Goal: Task Accomplishment & Management: Complete application form

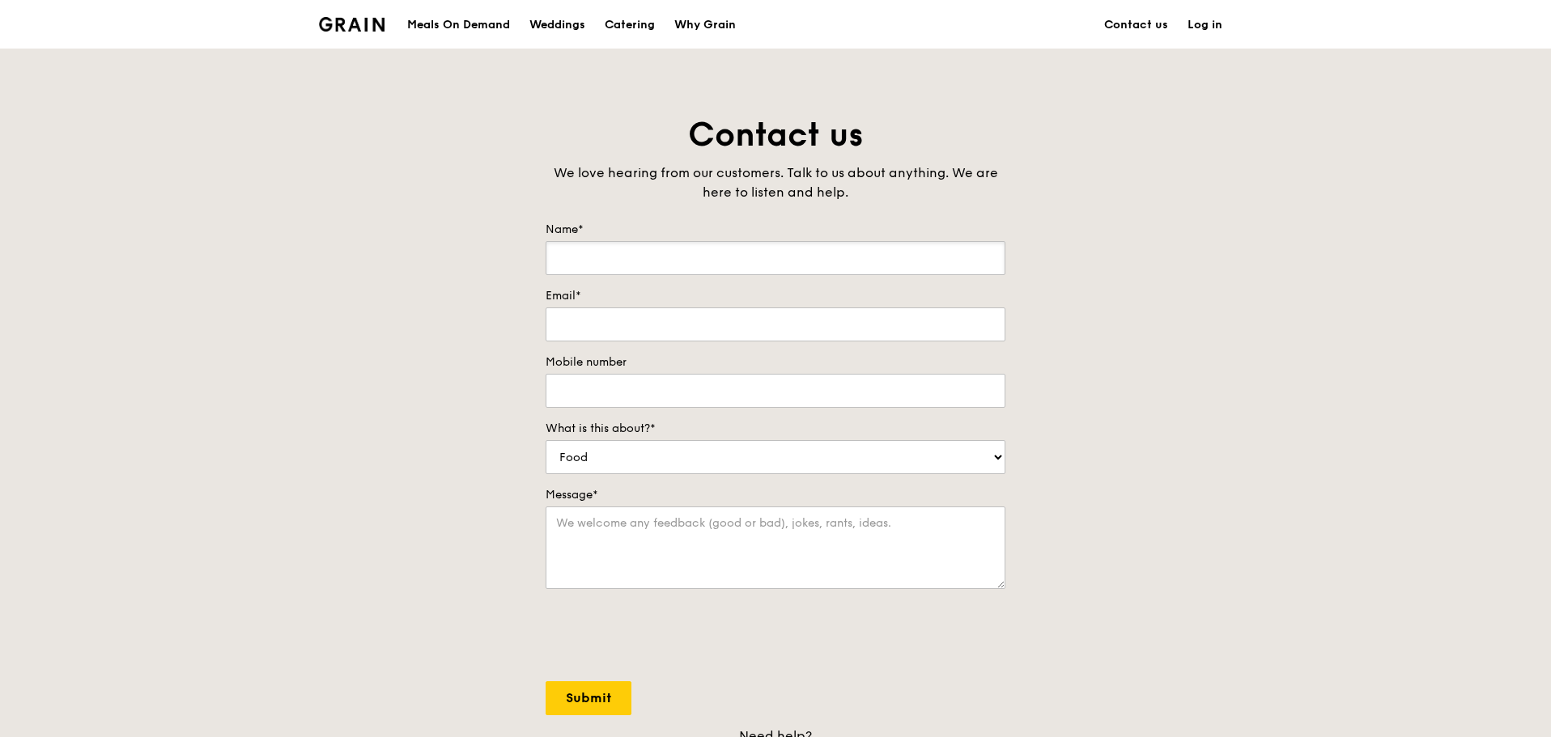
click at [820, 255] on input "Name*" at bounding box center [776, 258] width 460 height 34
type input "[PERSON_NAME]"
type input "6"
type input "ivy.chong@artron.com.sg"
click at [707, 379] on input "Mobile number" at bounding box center [776, 391] width 460 height 34
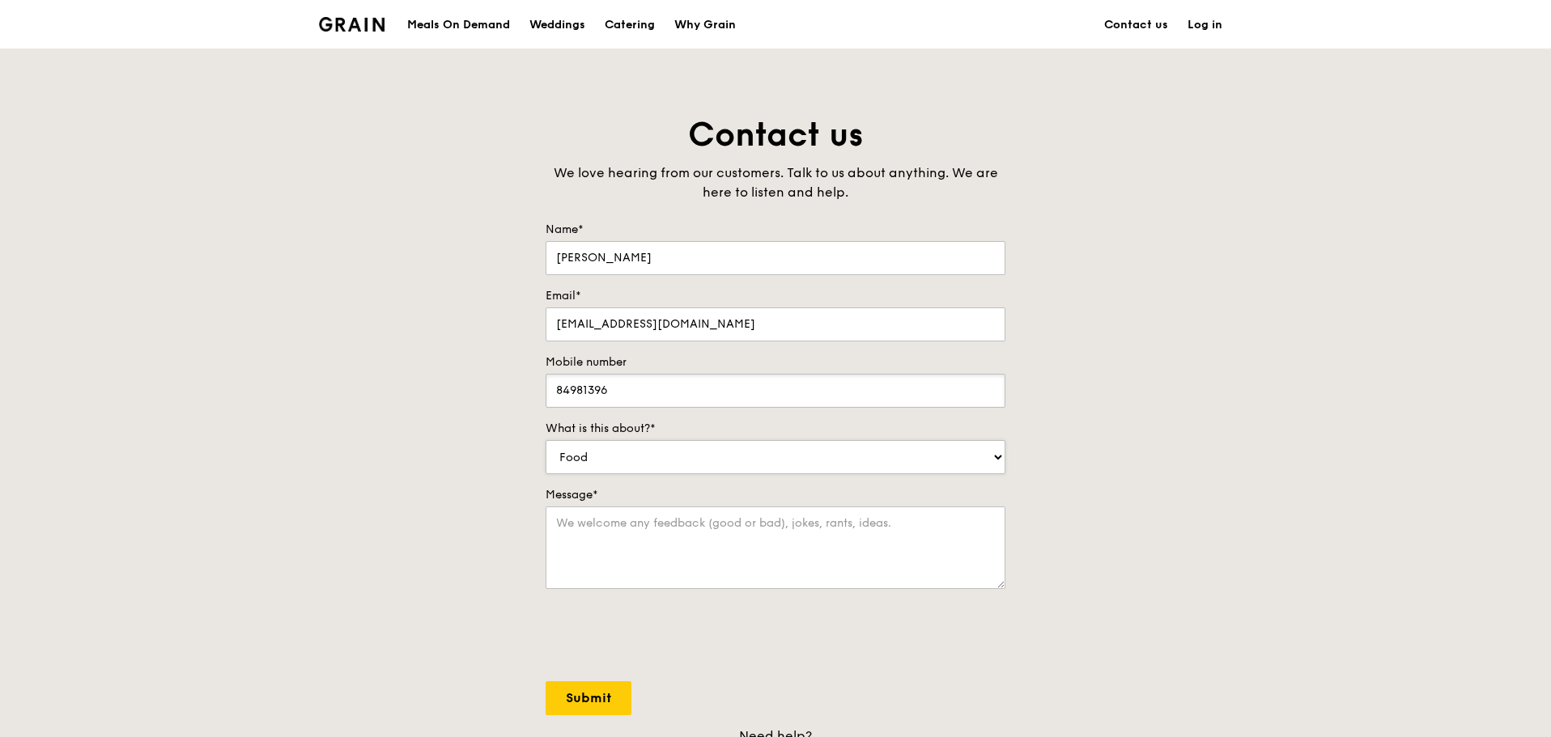
type input "84981396"
click at [672, 460] on select "Food Service Billing/Payment Catering Others" at bounding box center [776, 457] width 460 height 34
click at [674, 456] on select "Food Service Billing/Payment Catering Others" at bounding box center [776, 457] width 460 height 34
click at [651, 546] on textarea "Message*" at bounding box center [776, 548] width 460 height 83
type textarea "i"
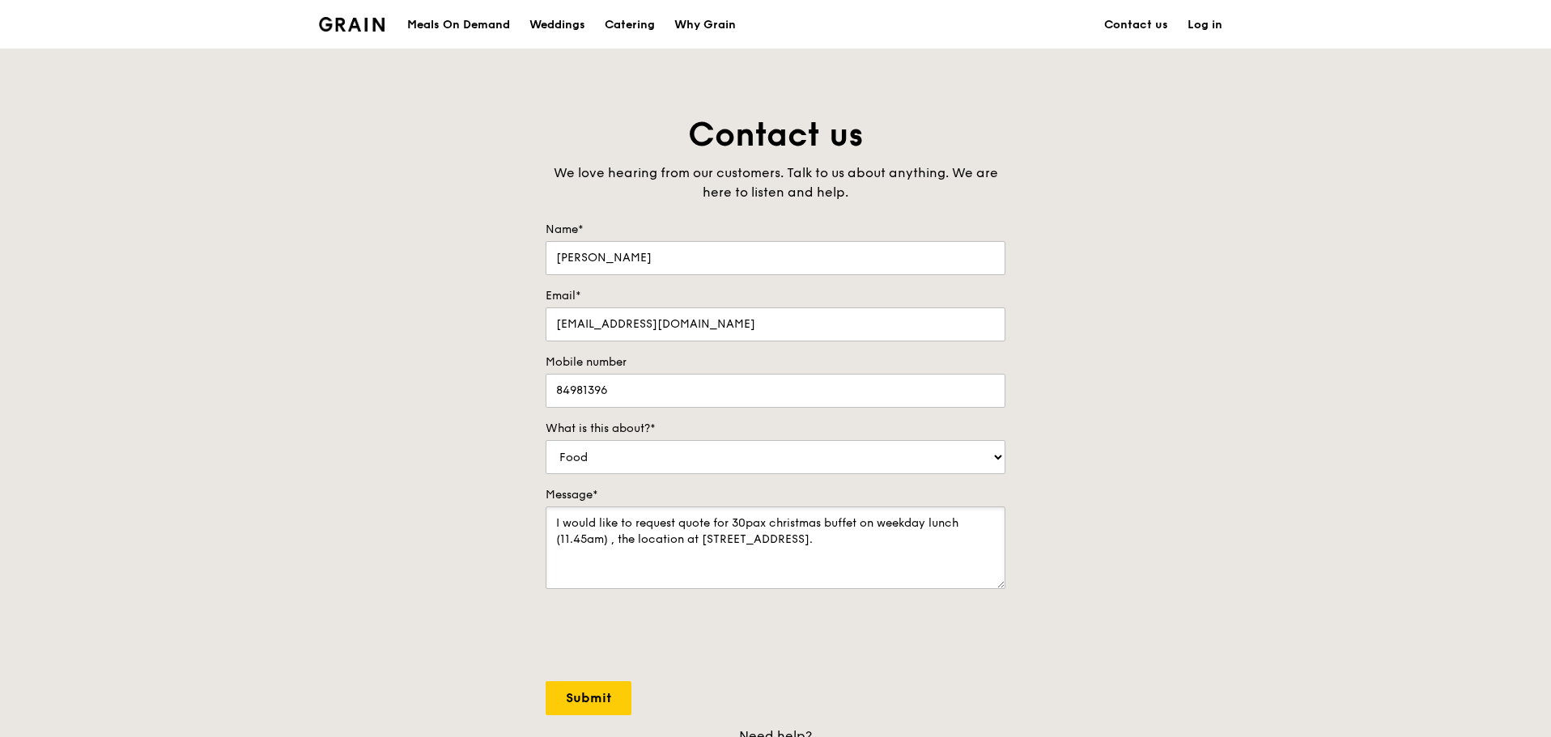
click at [709, 546] on textarea "I would like to request quote for 30pax christmas buffet on weekday lunch (11.4…" at bounding box center [776, 548] width 460 height 83
type textarea "I would like to request quote for 30pax christmas buffet on weekday lunch (11.4…"
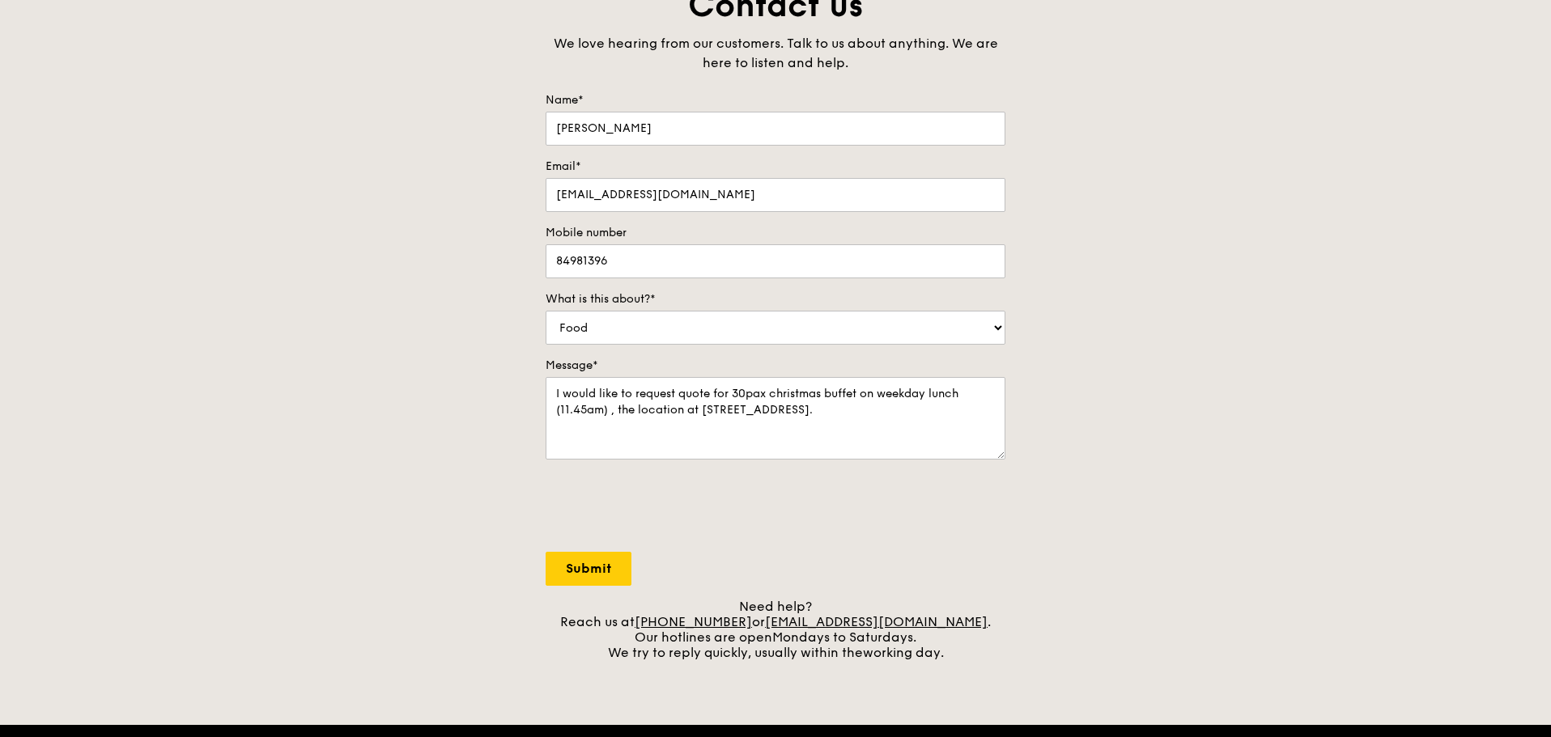
scroll to position [162, 0]
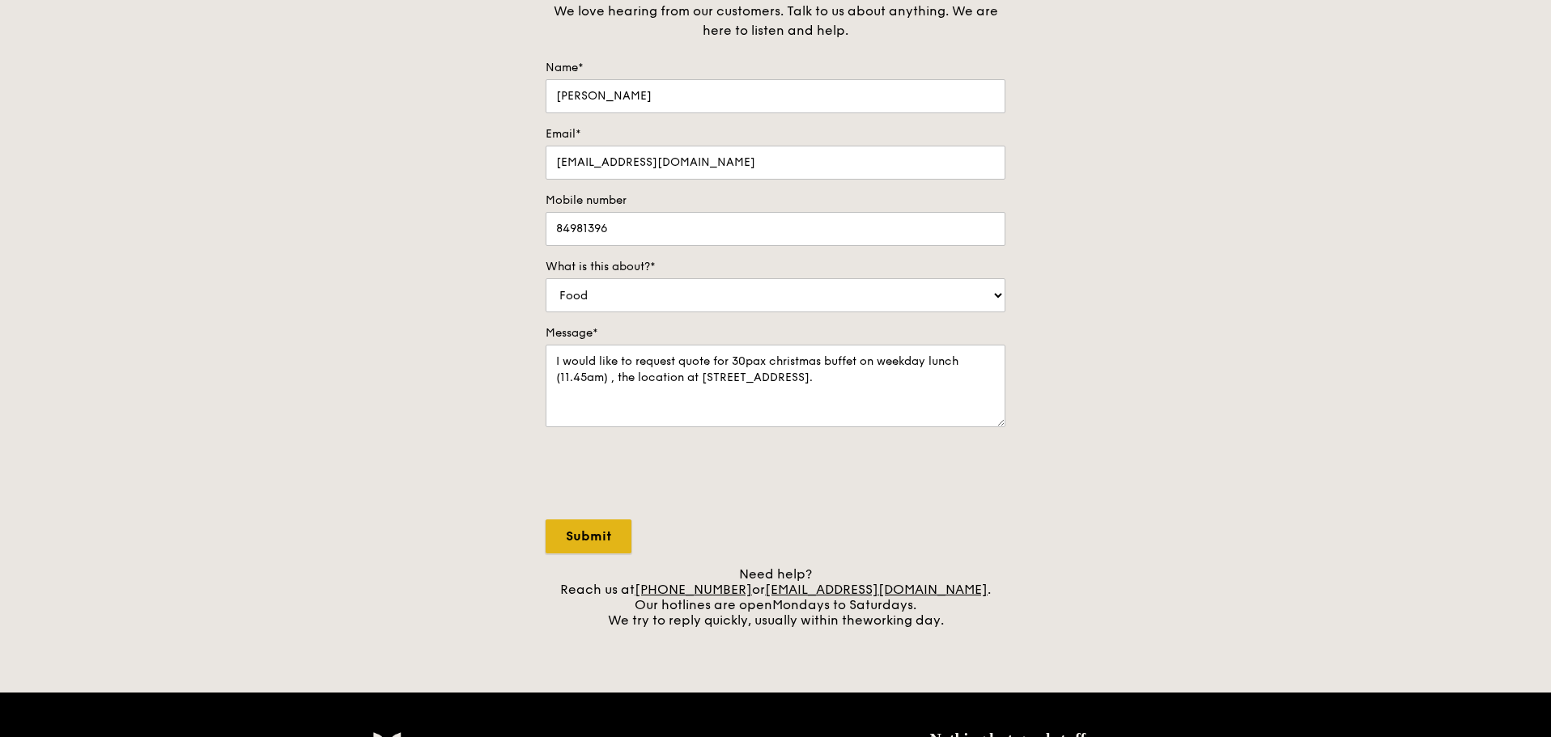
click at [605, 542] on input "Submit" at bounding box center [589, 537] width 86 height 34
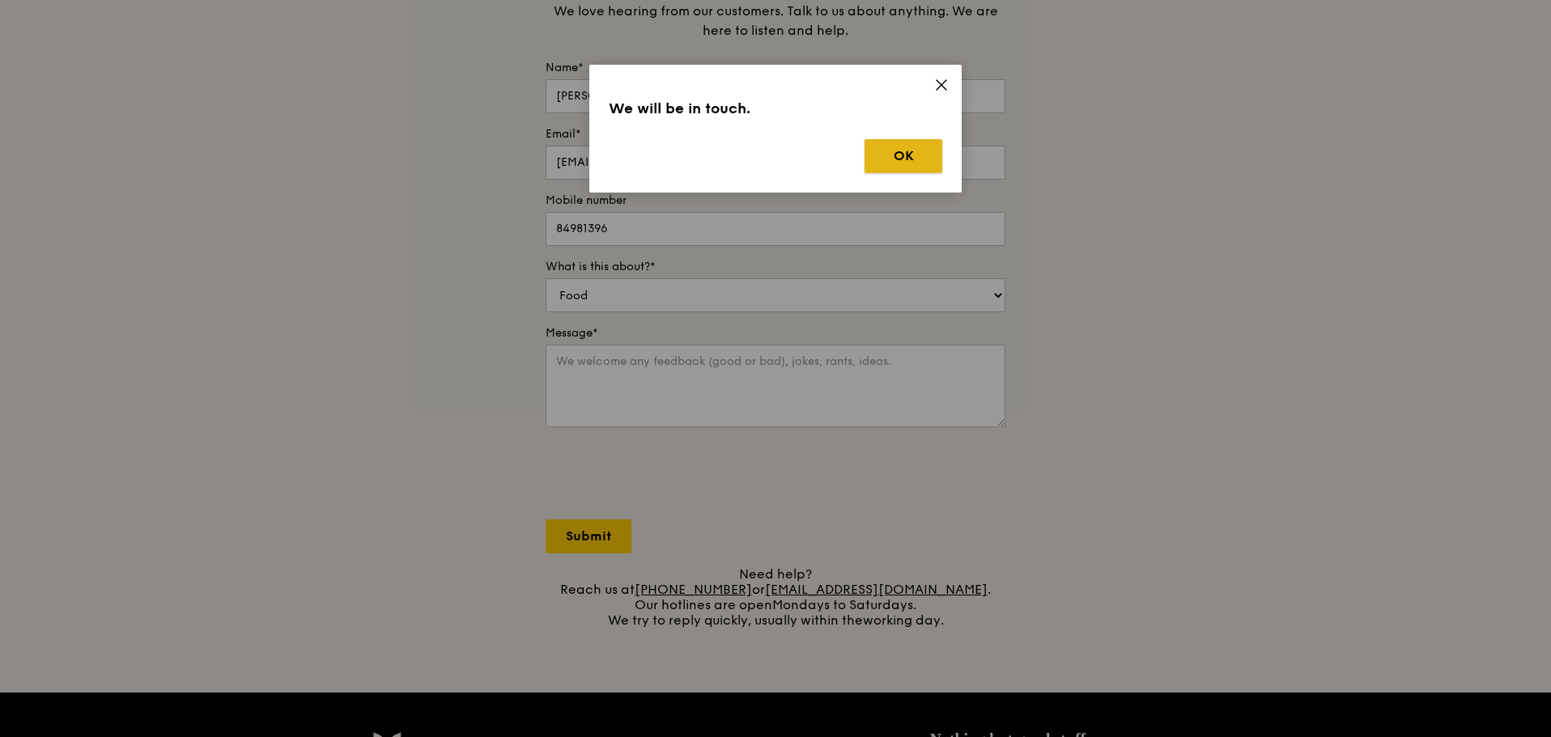
click at [894, 168] on button "OK" at bounding box center [903, 156] width 78 height 34
